Goal: Navigation & Orientation: Find specific page/section

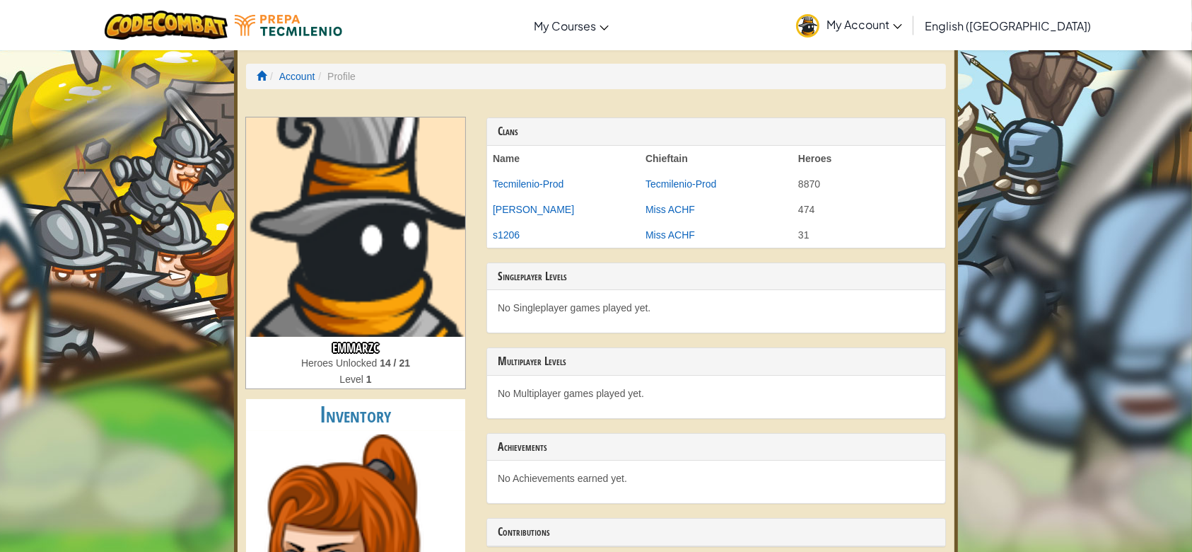
click at [397, 277] on img at bounding box center [355, 226] width 219 height 219
click at [286, 81] on link "Account" at bounding box center [297, 76] width 36 height 11
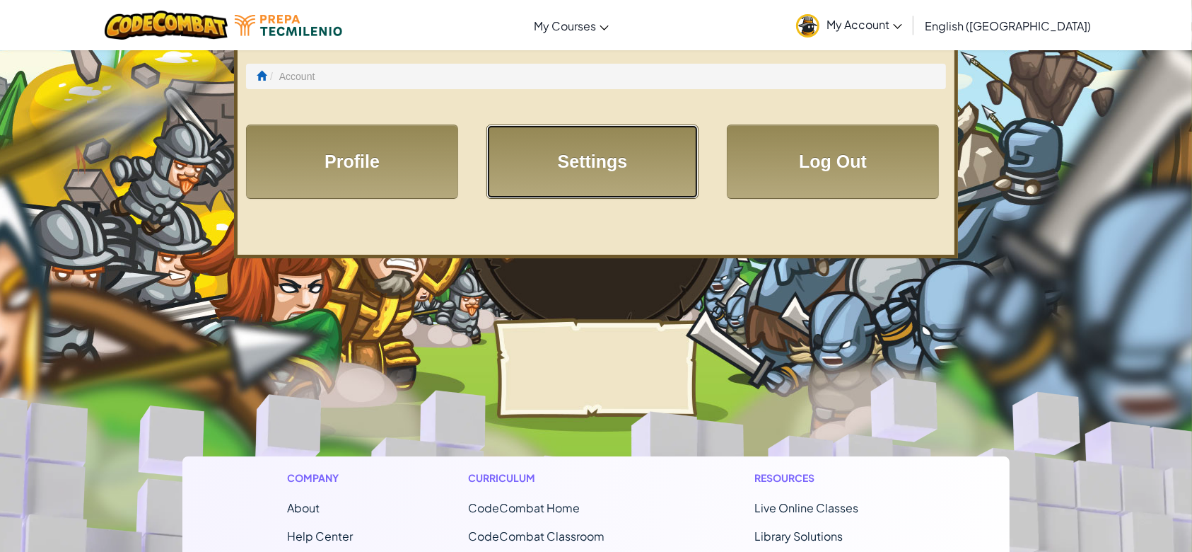
click at [501, 173] on link "Settings" at bounding box center [593, 161] width 212 height 74
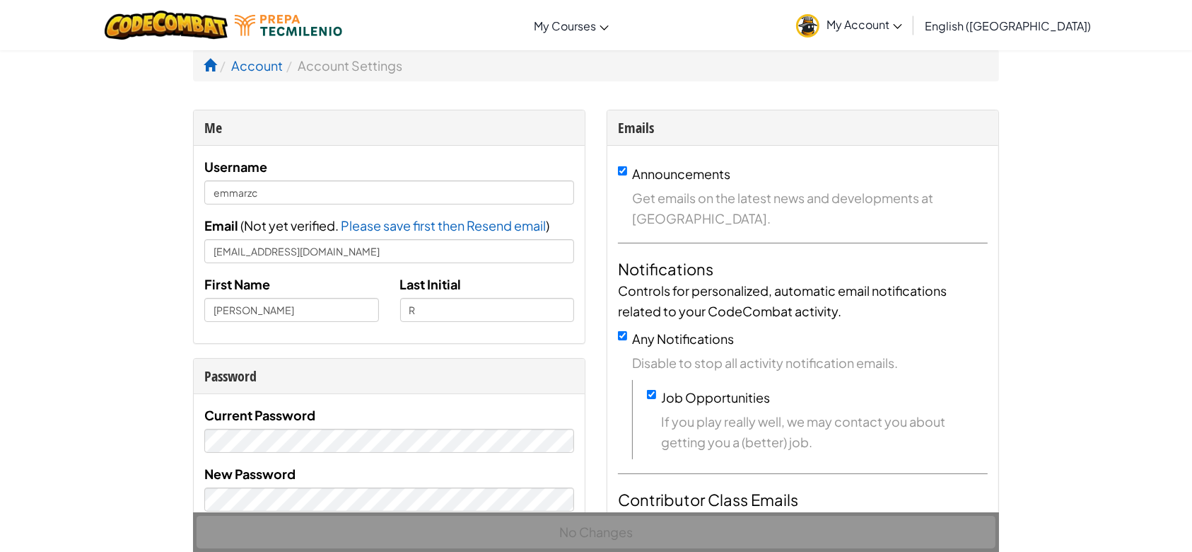
click at [909, 14] on link "My Account" at bounding box center [849, 25] width 120 height 45
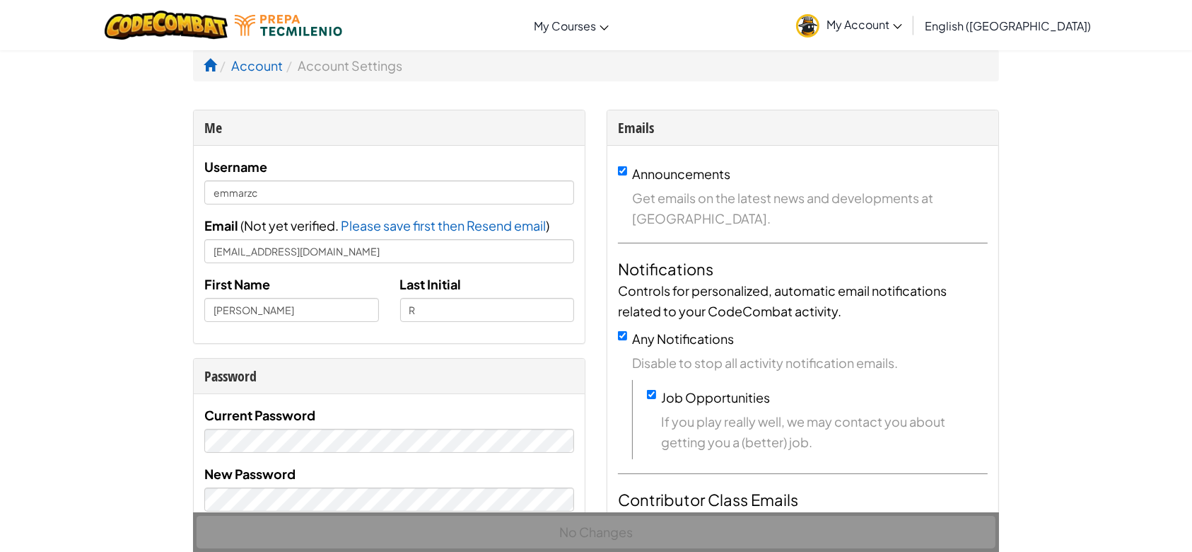
click at [909, 31] on link "My Account" at bounding box center [849, 25] width 120 height 45
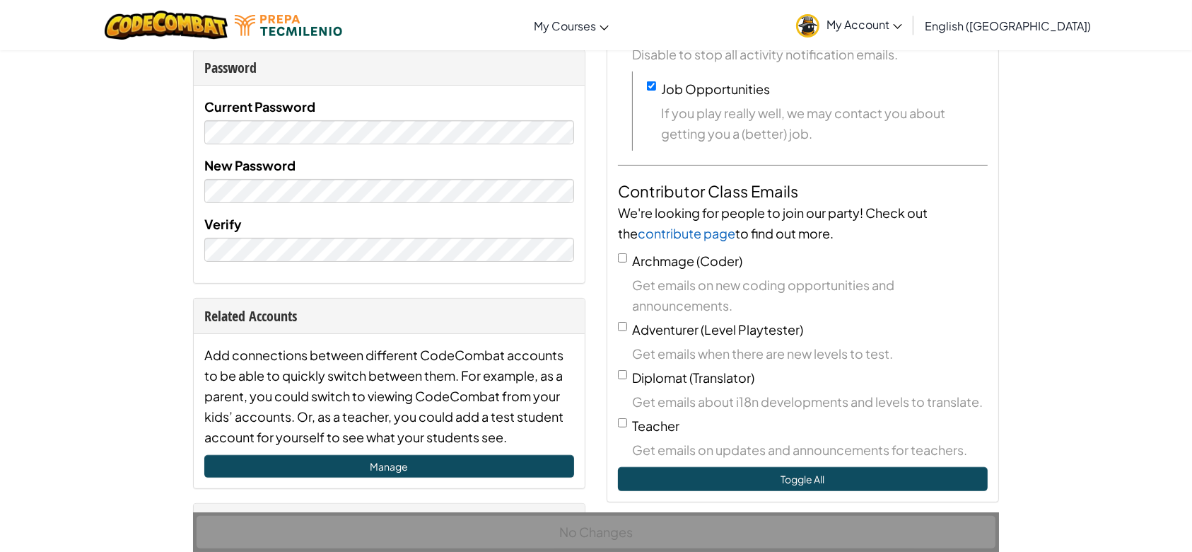
scroll to position [316, 0]
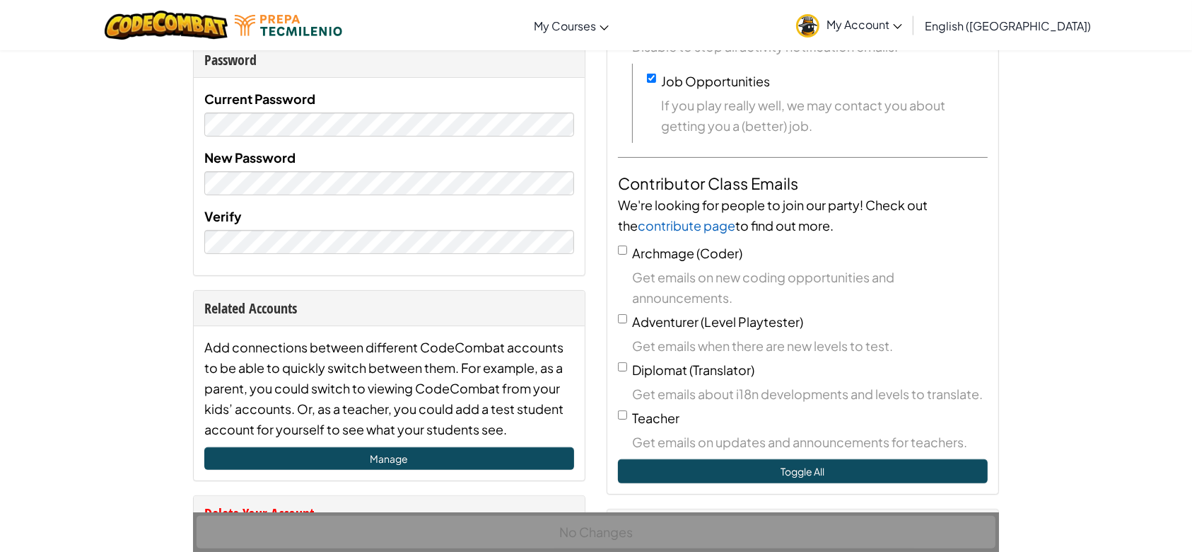
click at [820, 29] on img at bounding box center [807, 25] width 23 height 23
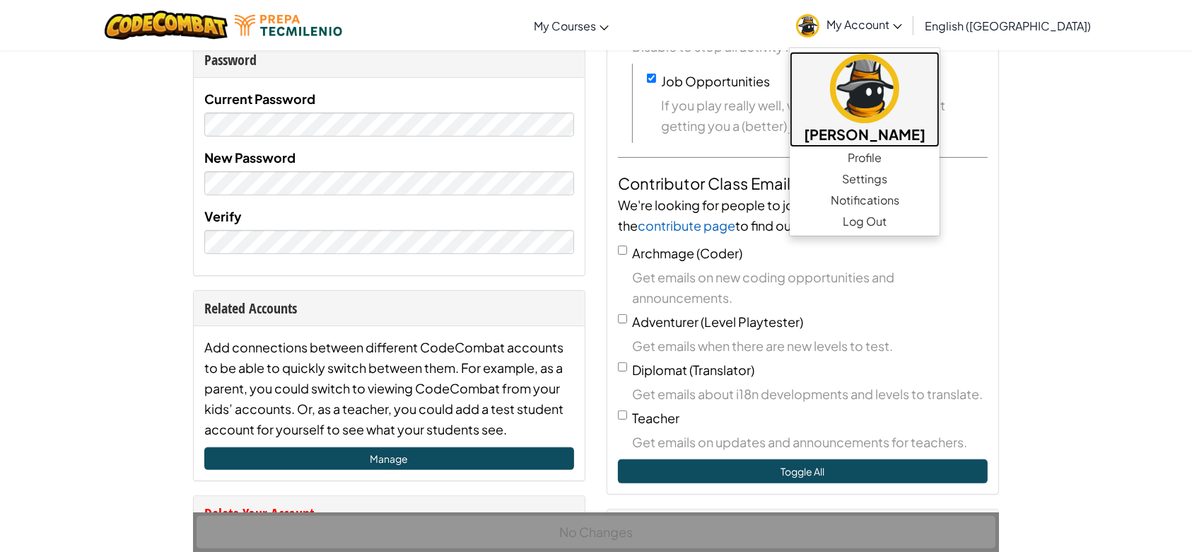
click at [900, 76] on img at bounding box center [864, 88] width 69 height 69
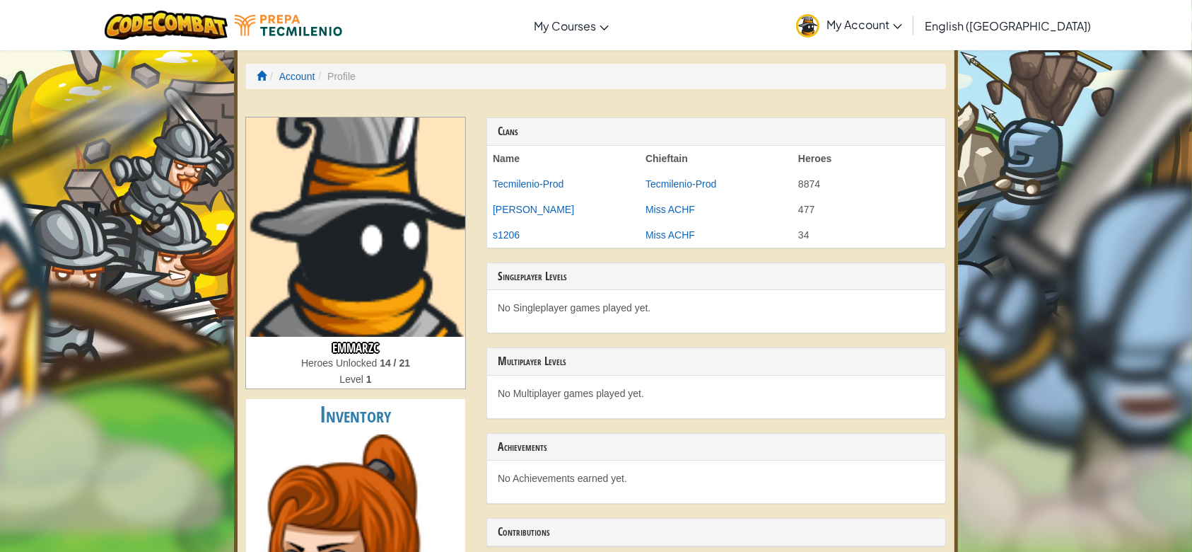
click at [390, 222] on img at bounding box center [355, 226] width 219 height 219
click at [353, 234] on img at bounding box center [355, 226] width 219 height 219
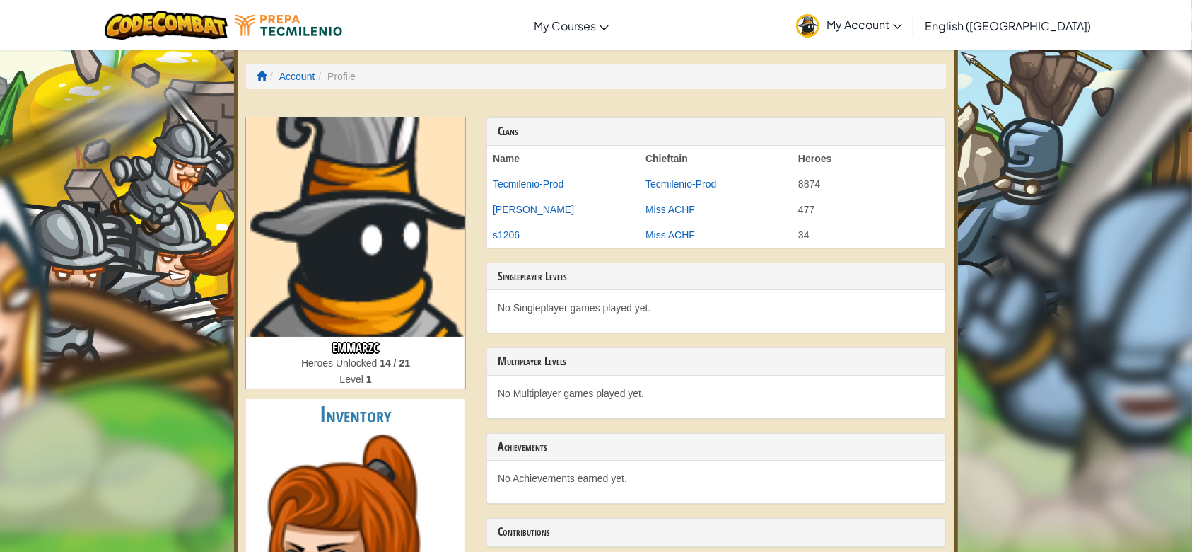
click at [353, 234] on img at bounding box center [355, 226] width 219 height 219
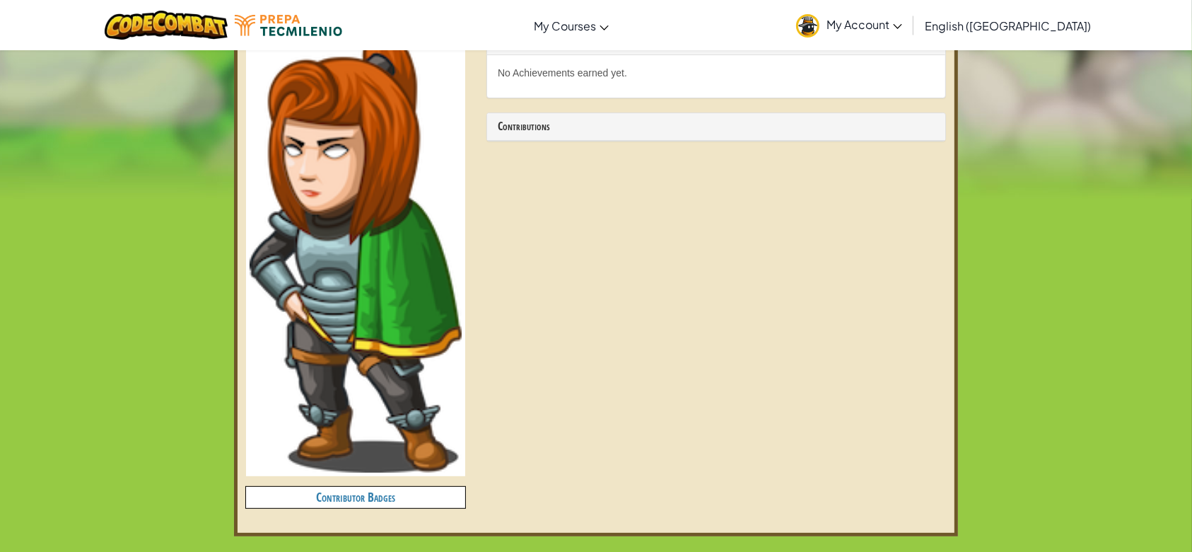
scroll to position [409, 0]
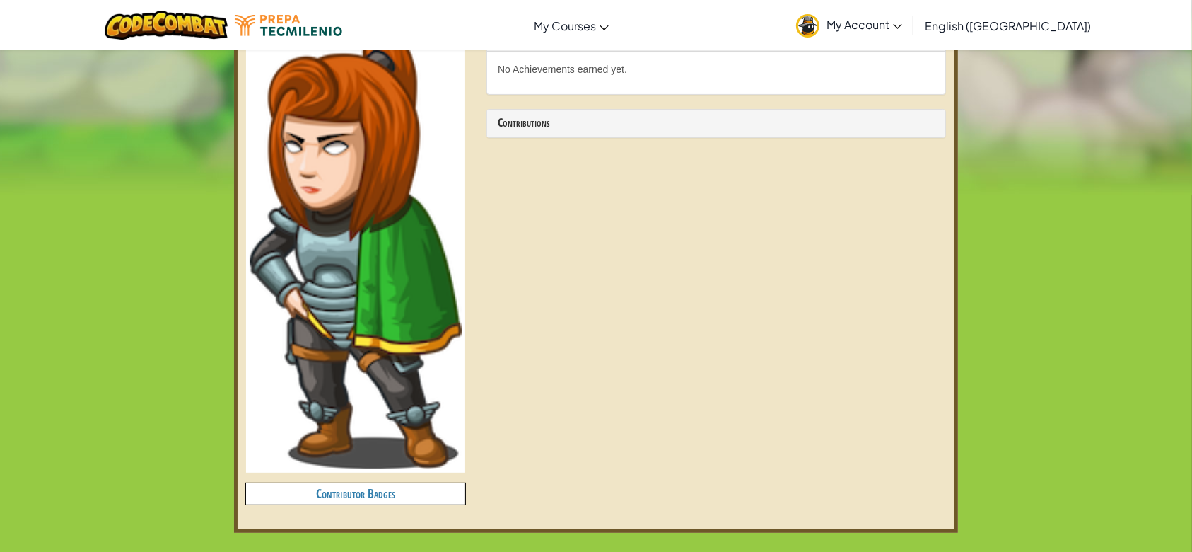
click at [291, 223] on img at bounding box center [356, 247] width 212 height 444
click at [374, 225] on img at bounding box center [356, 247] width 212 height 444
